Goal: Communication & Community: Answer question/provide support

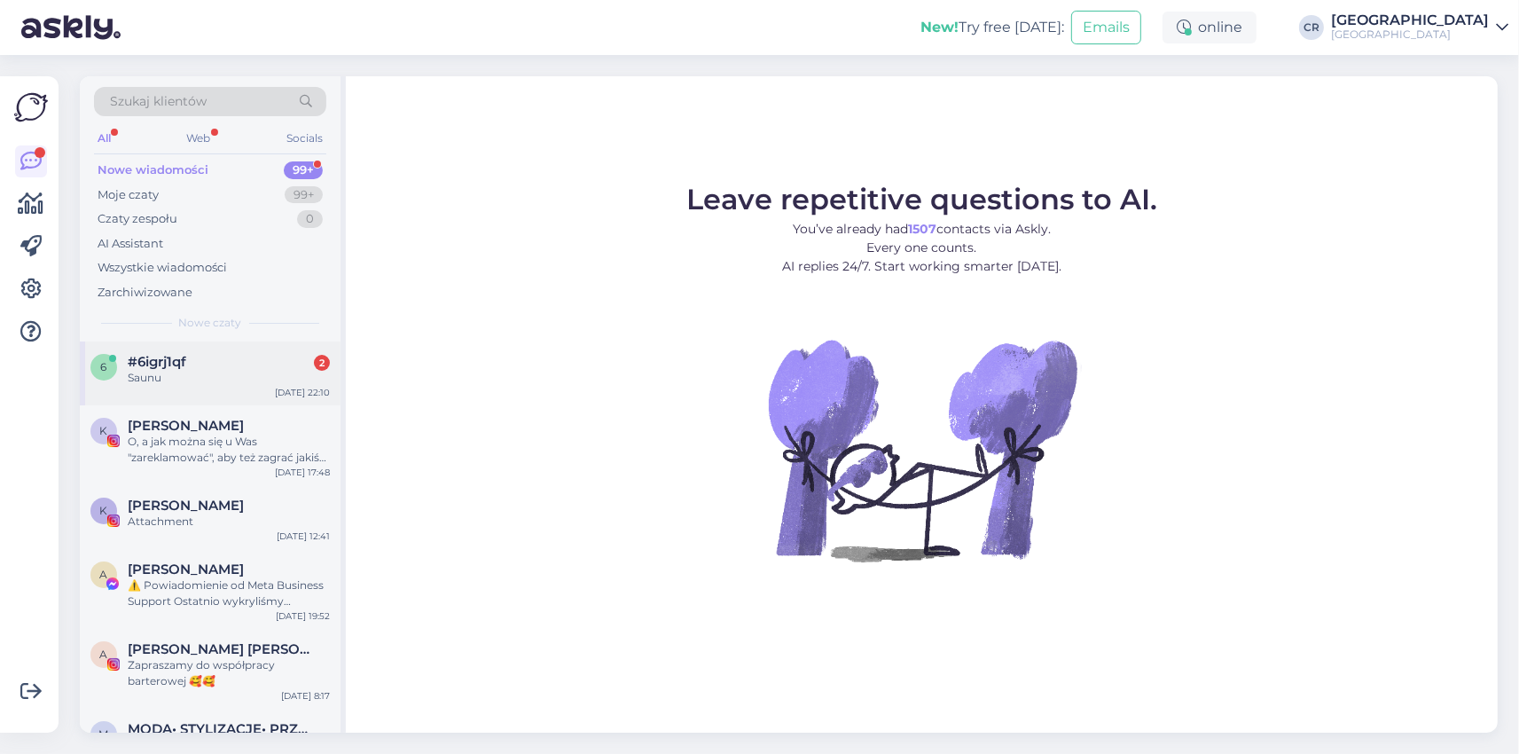
click at [207, 387] on div "6 #6igrj1qf 2 Saunu Aug 28 22:10" at bounding box center [210, 373] width 261 height 64
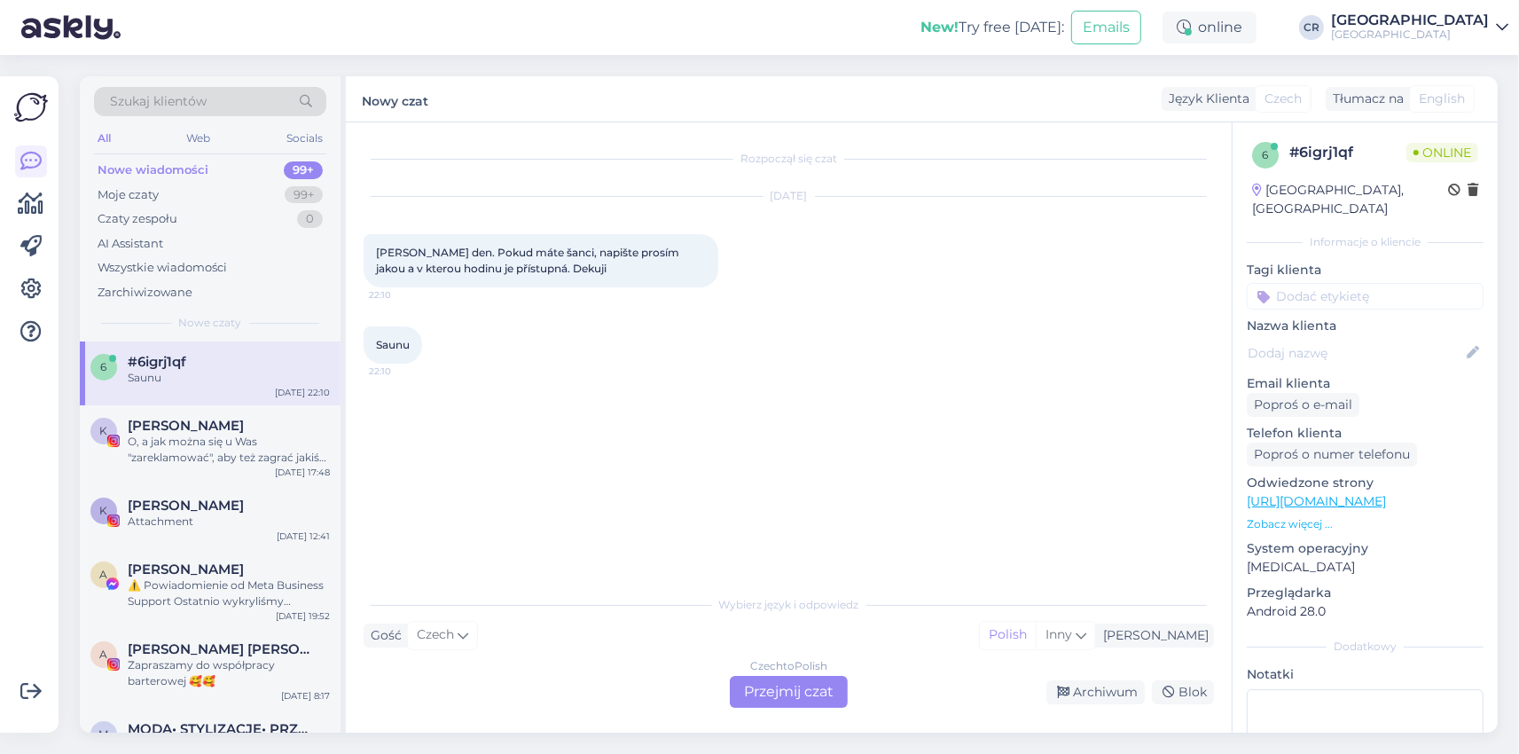
click at [819, 693] on div "Czech to Polish Przejmij czat" at bounding box center [789, 692] width 118 height 32
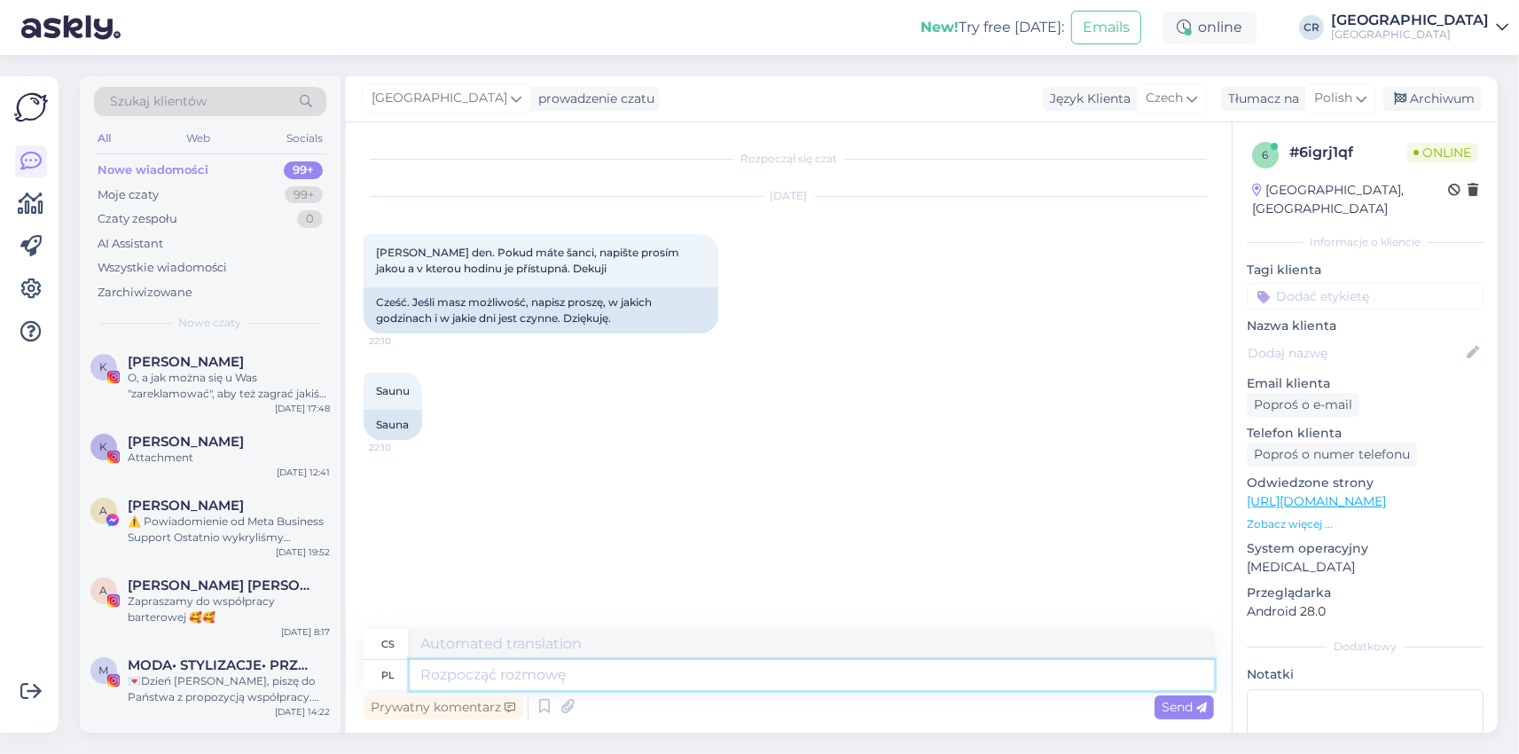
click at [493, 684] on textarea at bounding box center [812, 675] width 804 height 30
type textarea "d"
type textarea "Dzień"
type textarea "Den"
type textarea "Dzień dobry,"
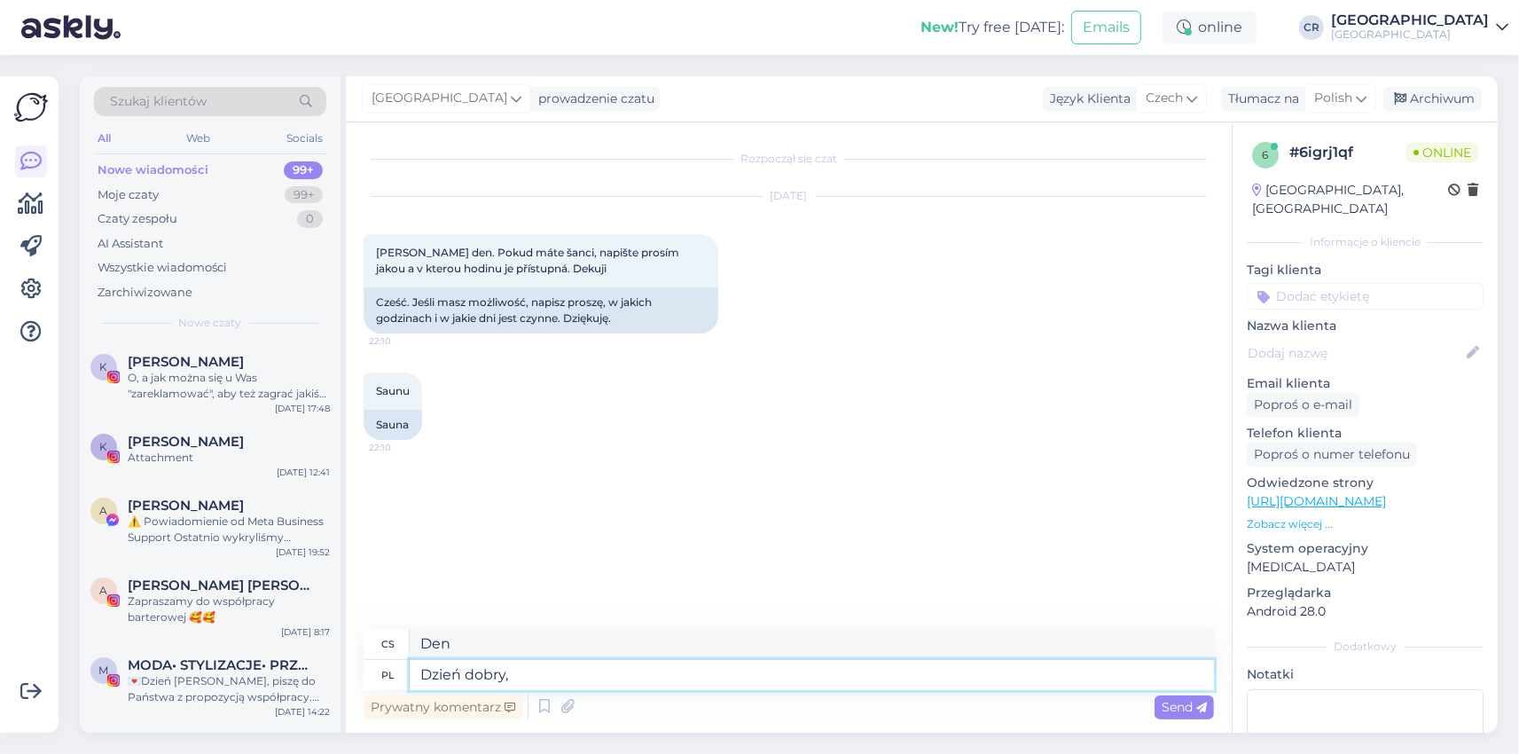
type textarea "Dobré ráno,"
type textarea "Dzień dobry, strefa"
type textarea "Dobré ráno, zóno"
type textarea "Dzień dobry, strefa basenopwa"
type textarea "Dobré ráno, oblast bazénu"
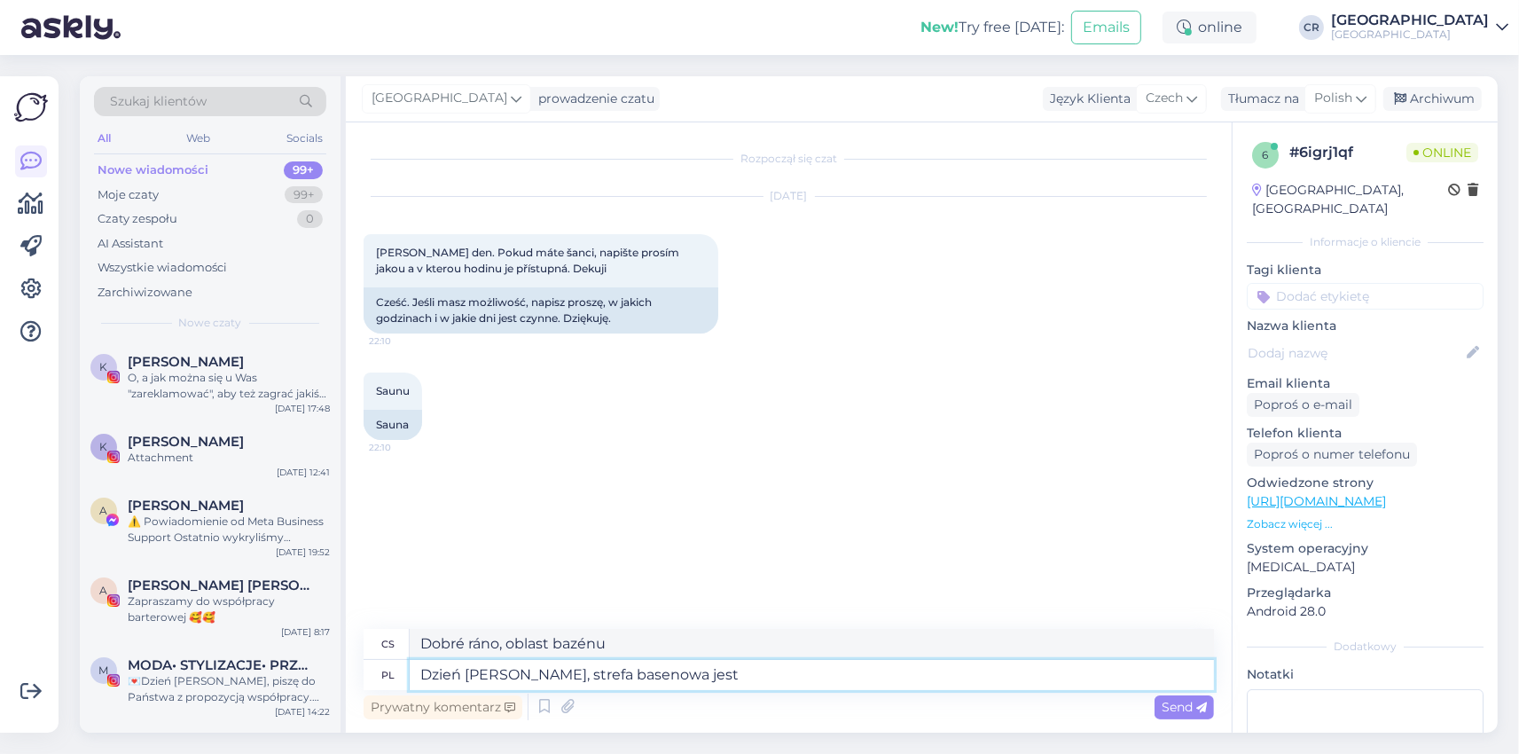
type textarea "Dzień dobry, strefa basenowa jest"
type textarea "Dobré ráno, bazén je otevřený."
type textarea "Dzień dobry, strefa basenowa jest otwarta 1"
type textarea "Dobré ráno, bazén je otevřen od 1."
type textarea "Dzień dobry, strefa basenowa jest otwarta 1 godzinach"
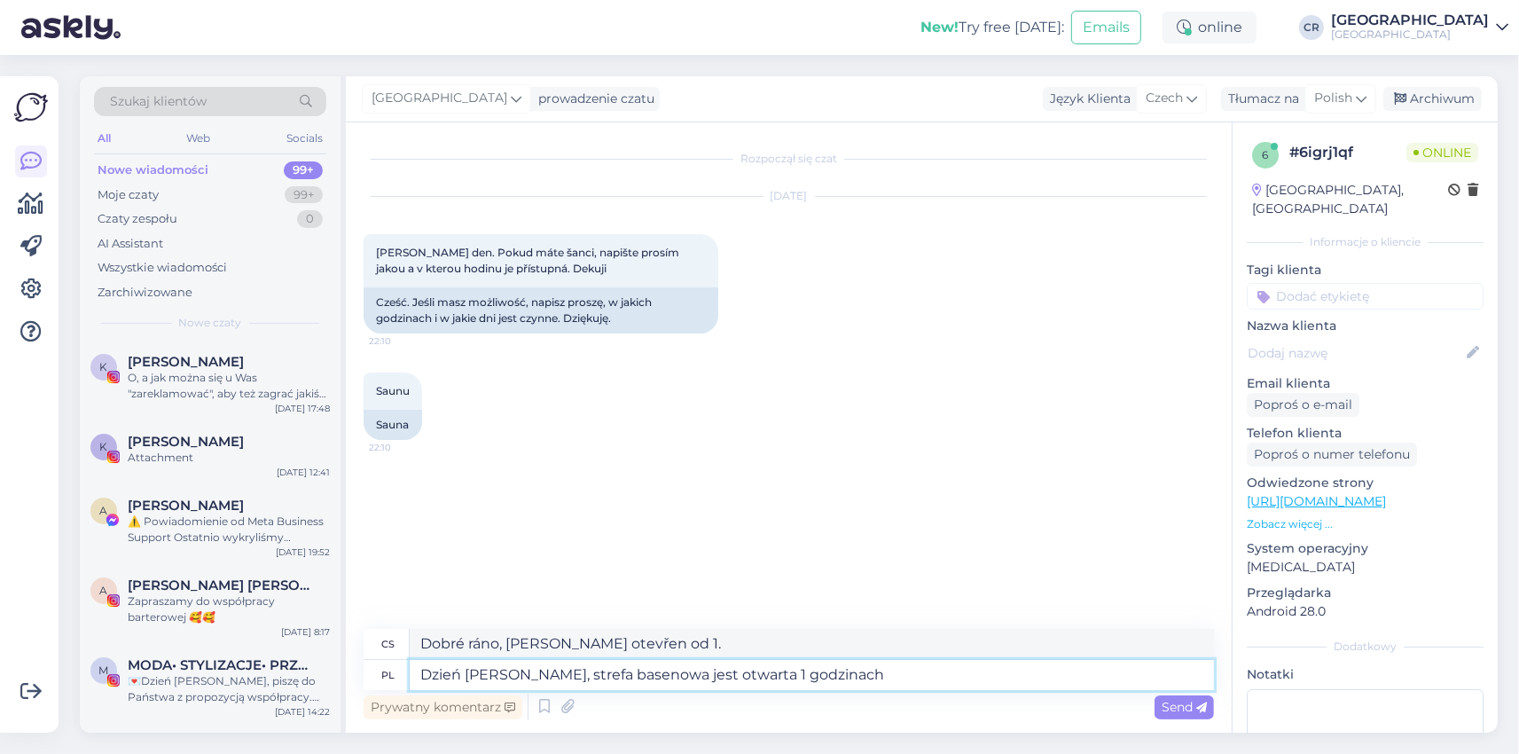
type textarea "Dobré ráno, bazén je otevřen 1 hodinu."
click at [723, 674] on textarea "Dzień dobry, strefa basenowa jest otwarta 1 godzinach" at bounding box center [812, 675] width 804 height 30
type textarea "Dzień dobry, strefa basenowa jest otwarta godzinach"
type textarea "Dobré ráno, bazén je otevřen v následujících hodinách:"
click at [833, 684] on textarea "Dzień dobry, strefa basenowa jest otwarta w godzinach" at bounding box center [812, 675] width 804 height 30
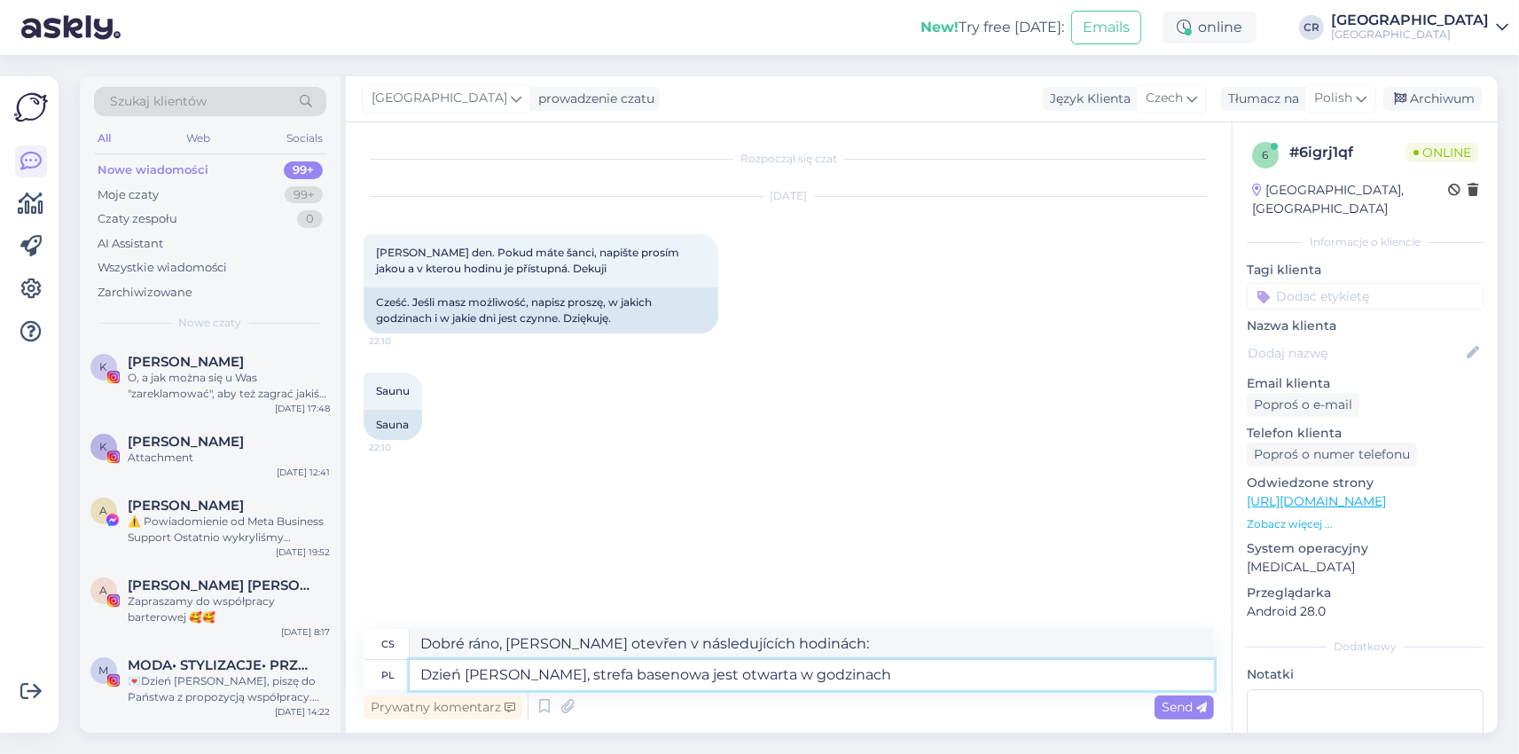
type textarea "Dzień dobry, strefa basenowa jest otwarta w godzinach 8"
type textarea "Dobré ráno, bazén je otevřen od 8:00 do 12:00."
type textarea "Dzień dobry, strefa basenowa jest otwarta w godzinach 8:00-"
type textarea "Dobré ráno, bazén je otevřen od 8:00 do 18:00."
type textarea "Dzień dobry, strefa basenowa jest otwarta w godzinach 8:00-22:"
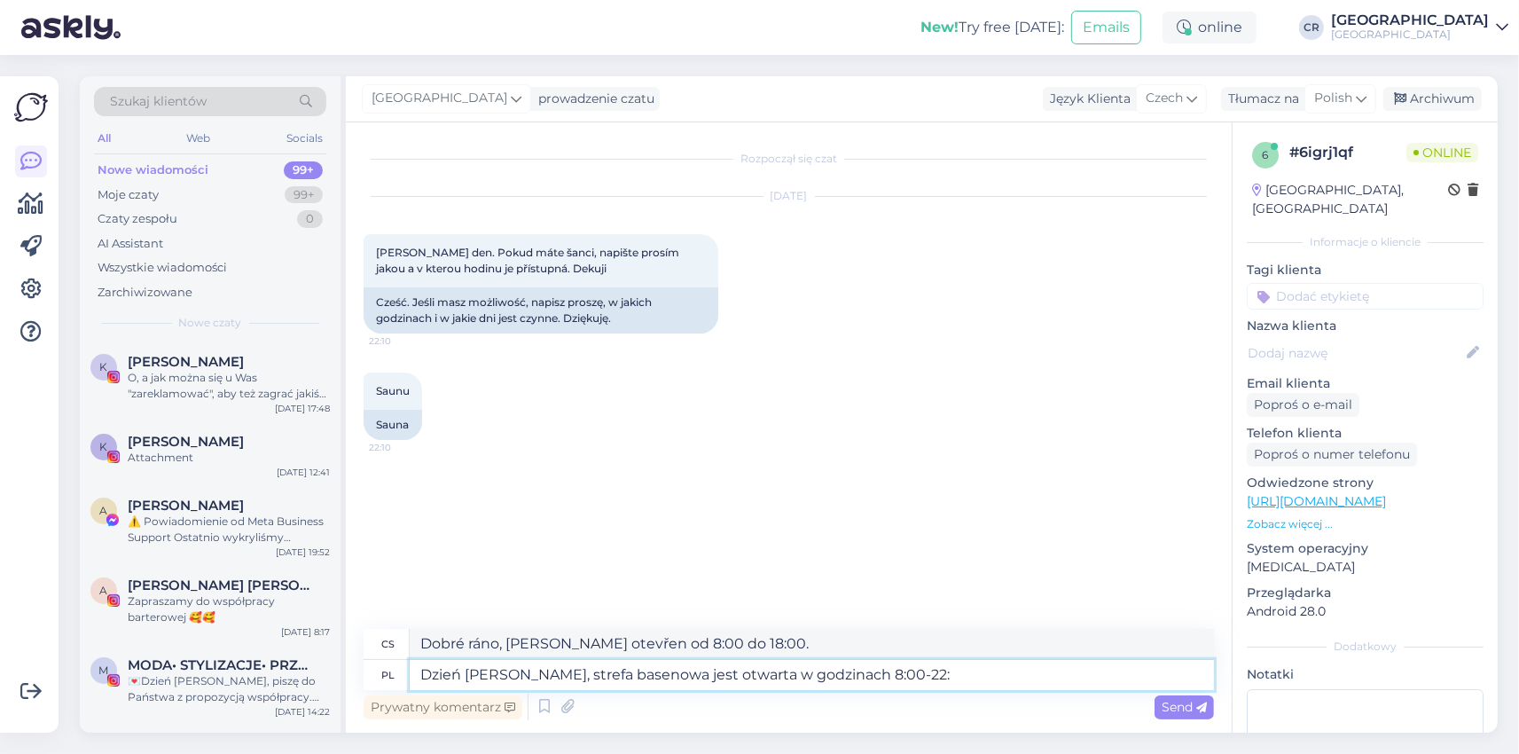
type textarea "Dobré ráno, [PERSON_NAME] je otevřen od 8:00 do 22:00."
type textarea "Dzień dobry, strefa basenowa jest otwarta w godzinach 8:00-22:00"
type textarea "Dobré ráno, bazén je otevřen od 8:00 do 22:00:"
type textarea "Dzień dobry, strefa basenowa jest otwarta w godzinach 8:00-22:00."
type textarea "Dobré ráno, [PERSON_NAME] je otevřen od 8:00 do 22:00."
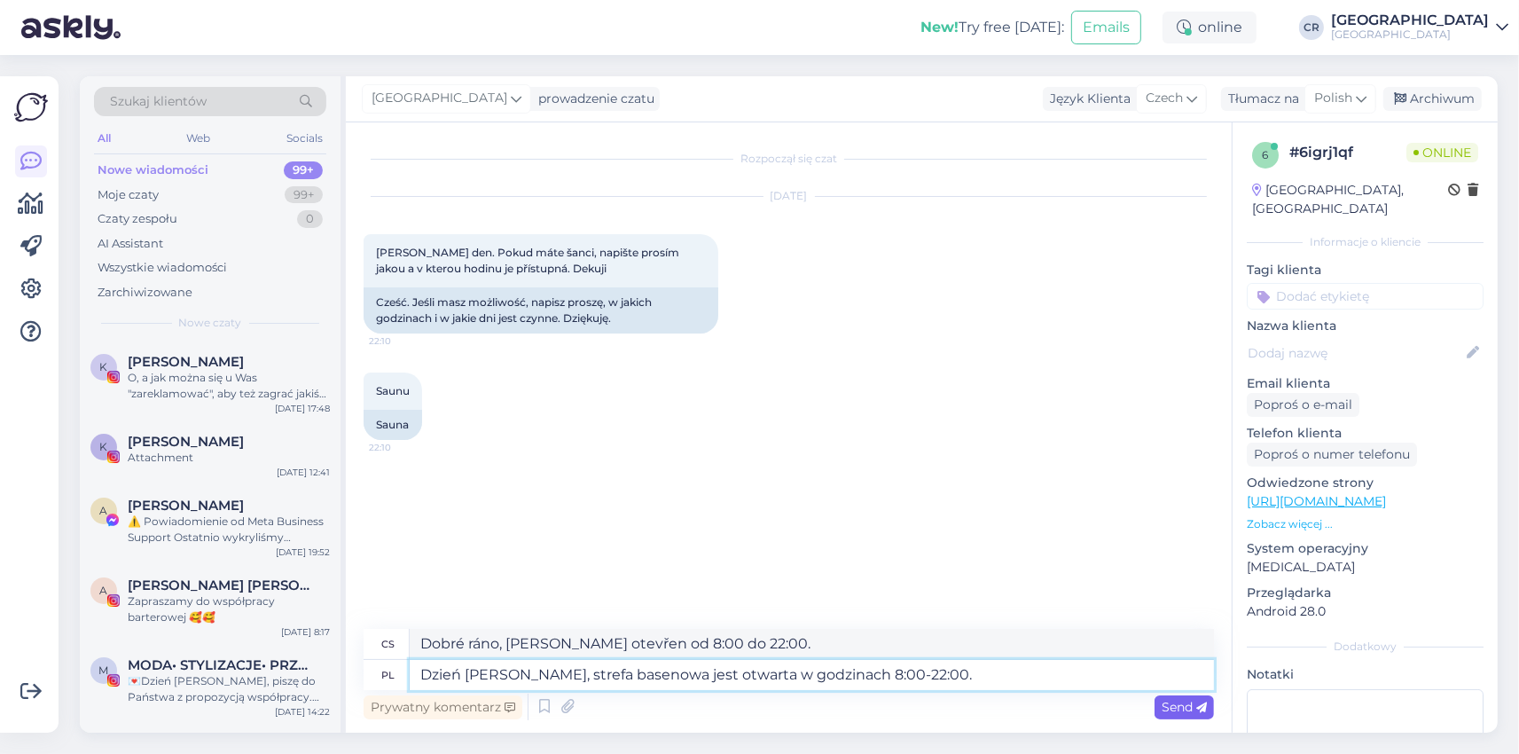
type textarea "Dzień dobry, strefa basenowa jest otwarta w godzinach 8:00-22:00."
click at [1169, 717] on div "Send" at bounding box center [1183, 707] width 59 height 24
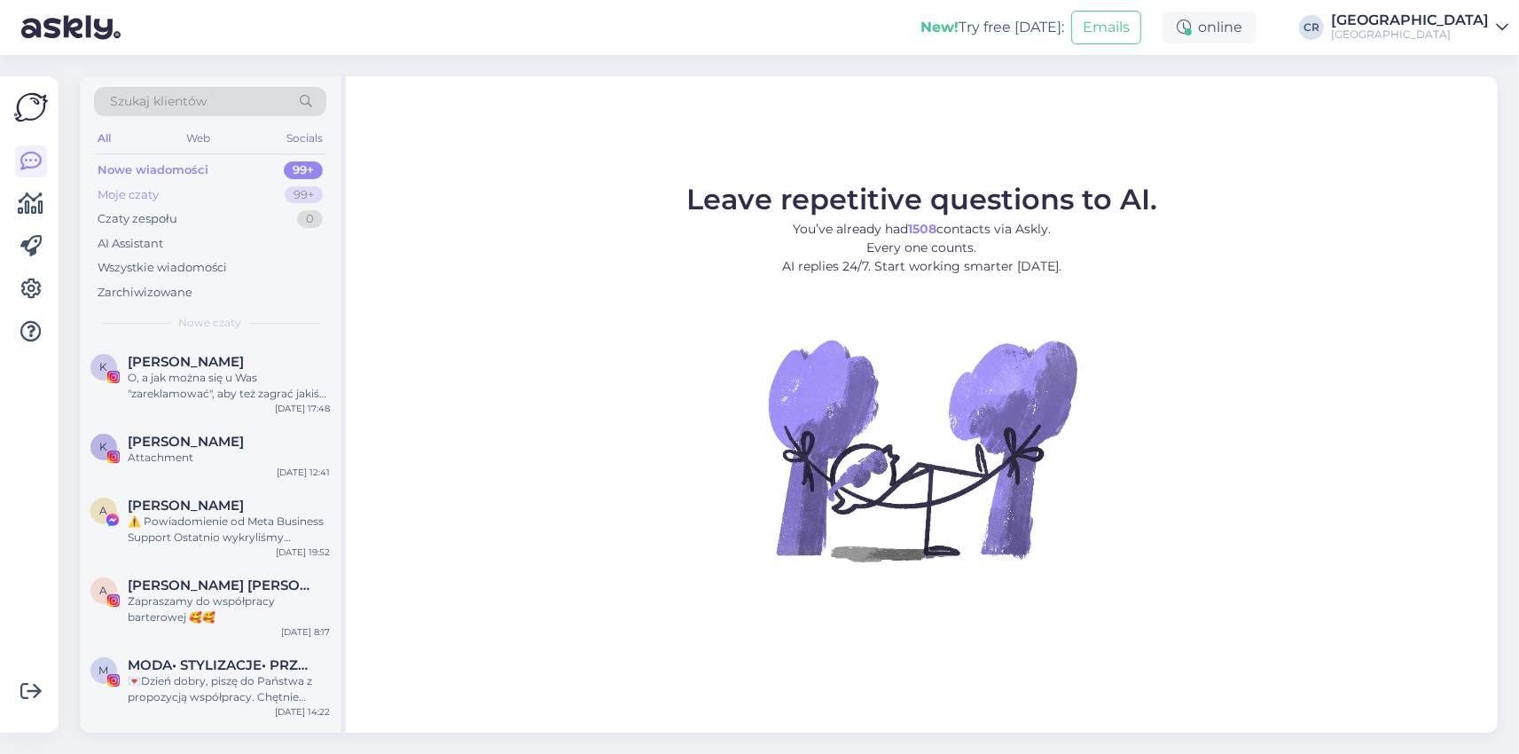
click at [185, 201] on div "Moje czaty 99+" at bounding box center [210, 195] width 232 height 25
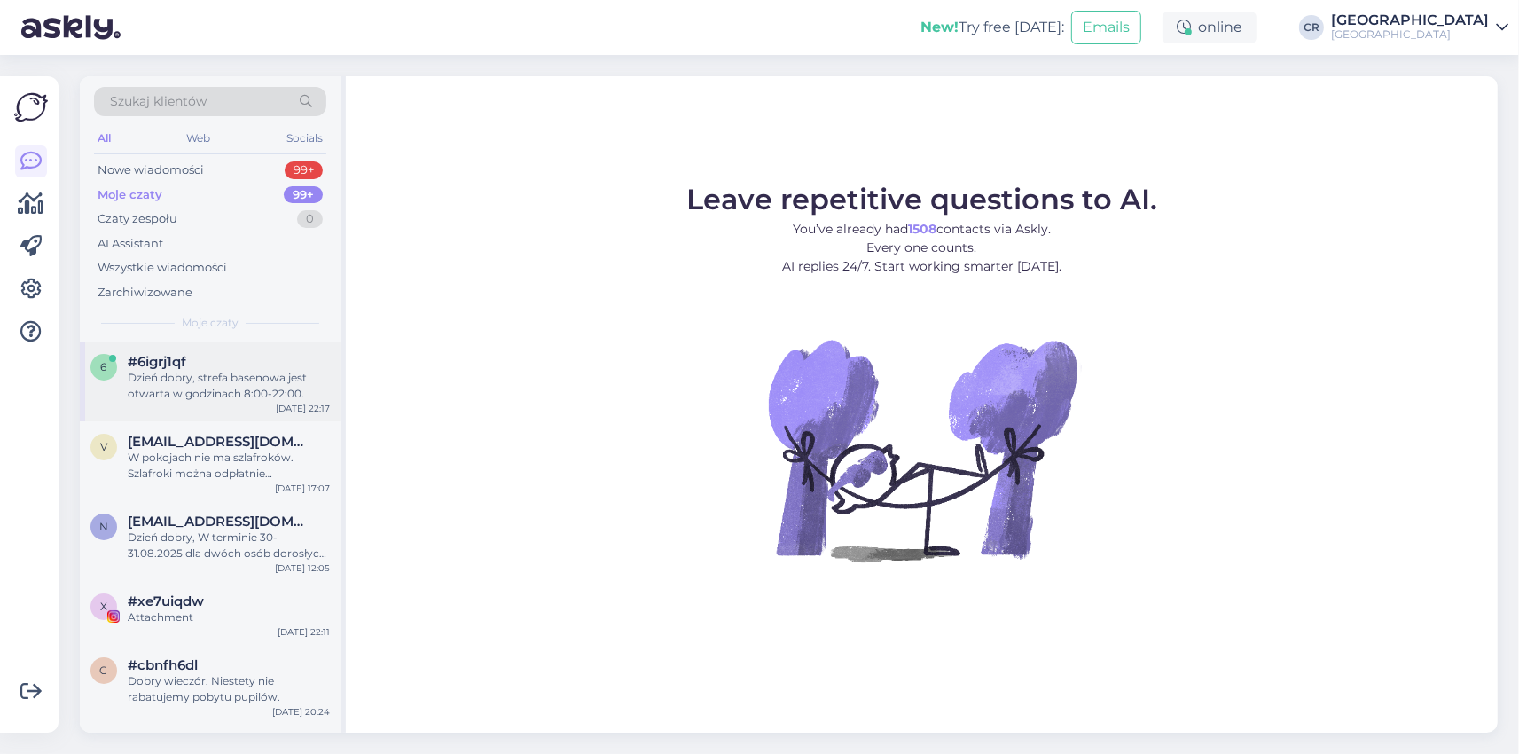
click at [240, 377] on div "Dzień dobry, strefa basenowa jest otwarta w godzinach 8:00-22:00." at bounding box center [229, 386] width 202 height 32
